Goal: Task Accomplishment & Management: Manage account settings

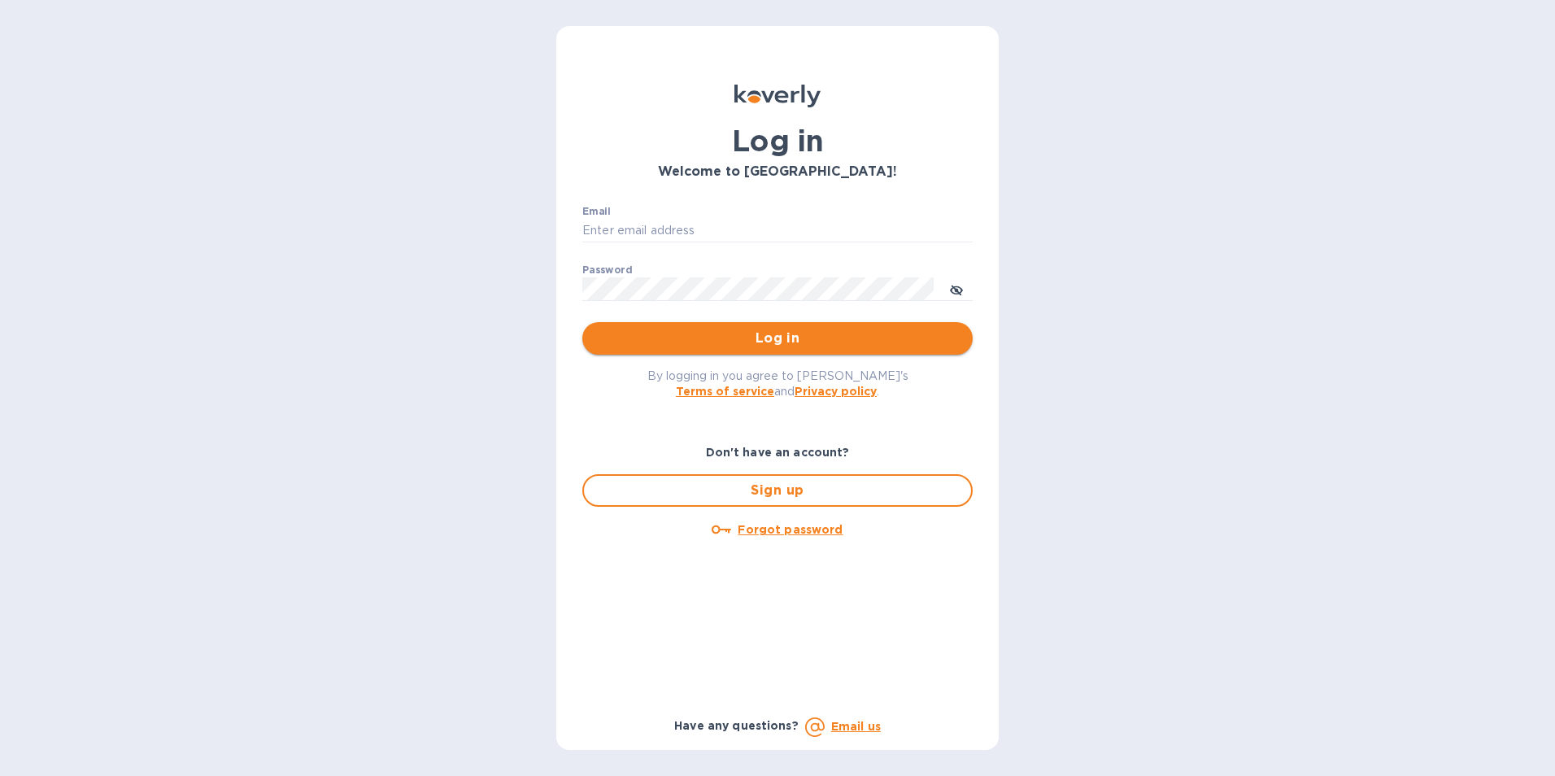
type input "[PERSON_NAME][EMAIL_ADDRESS][DOMAIN_NAME]"
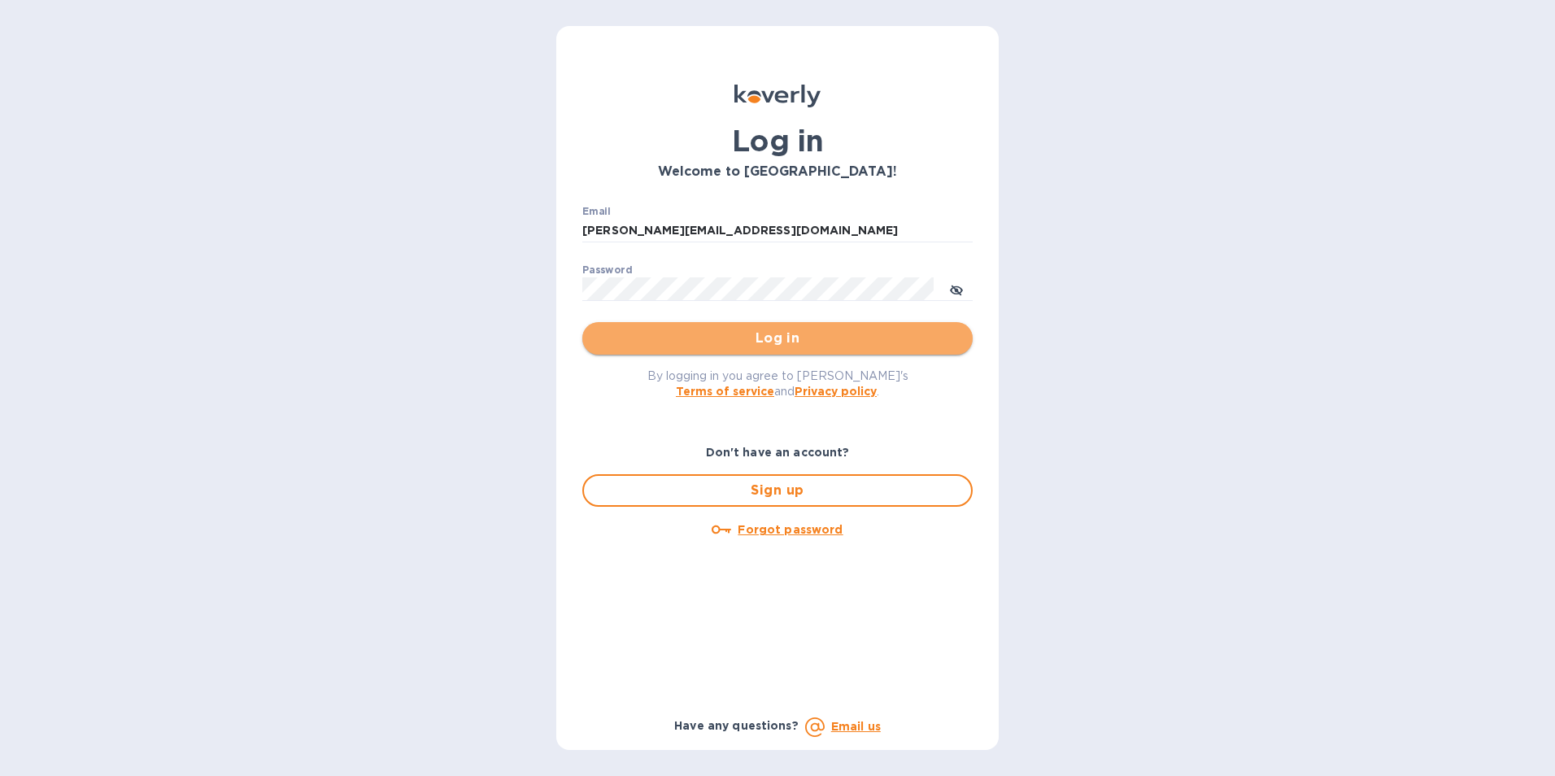
click at [891, 344] on span "Log in" at bounding box center [777, 339] width 364 height 20
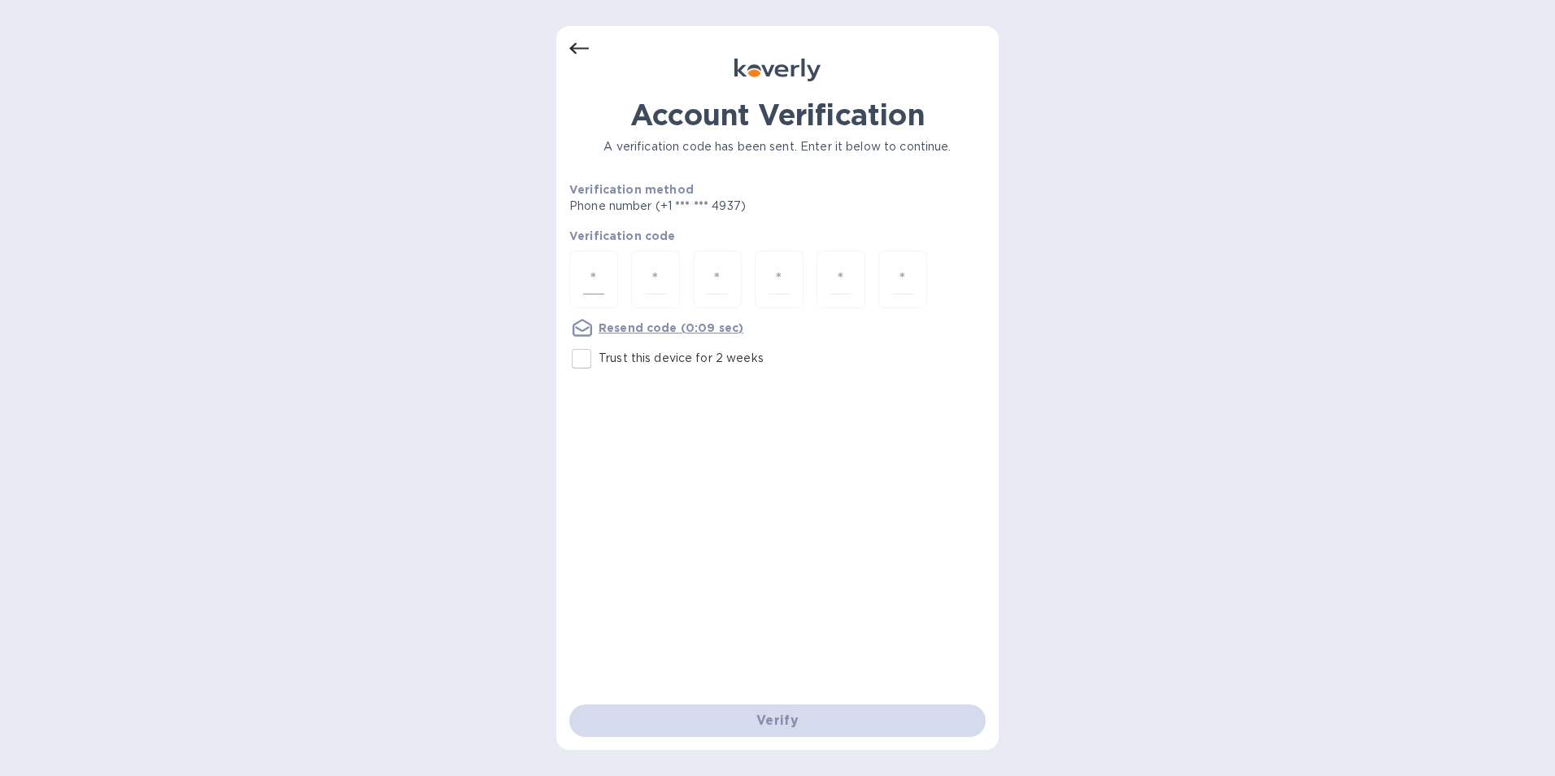
click at [581, 282] on div at bounding box center [593, 279] width 49 height 58
type input "1"
type input "0"
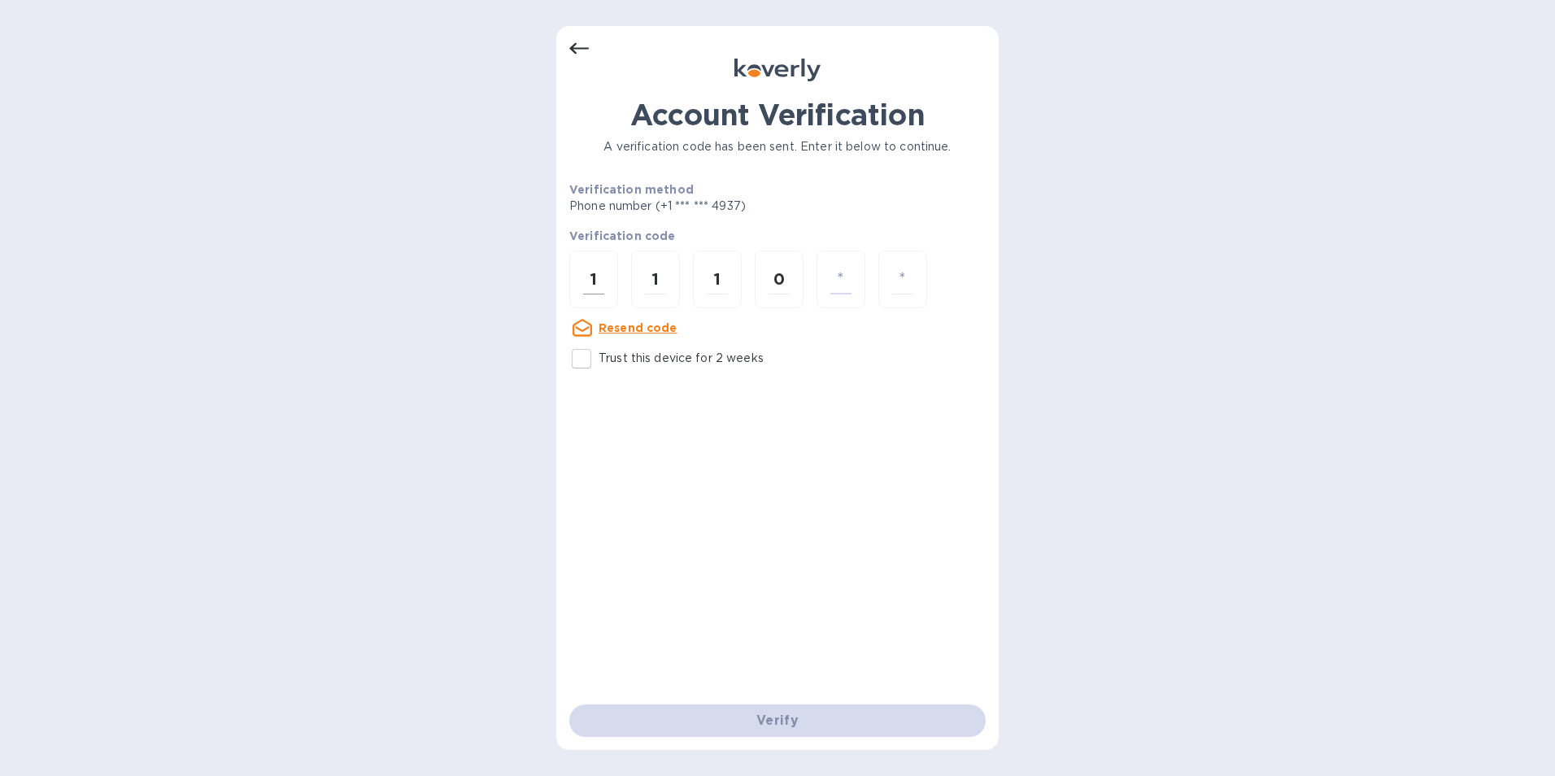
type input "2"
type input "3"
